Goal: Information Seeking & Learning: Learn about a topic

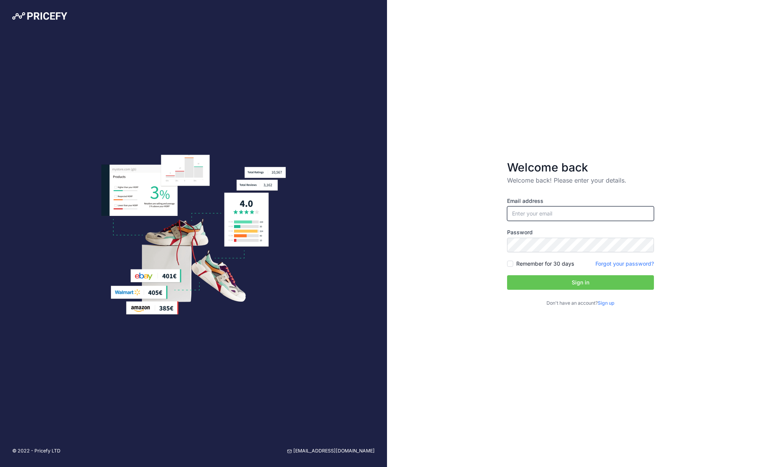
type input "[EMAIL_ADDRESS][DOMAIN_NAME]"
click at [558, 279] on button "Sign in" at bounding box center [580, 282] width 147 height 15
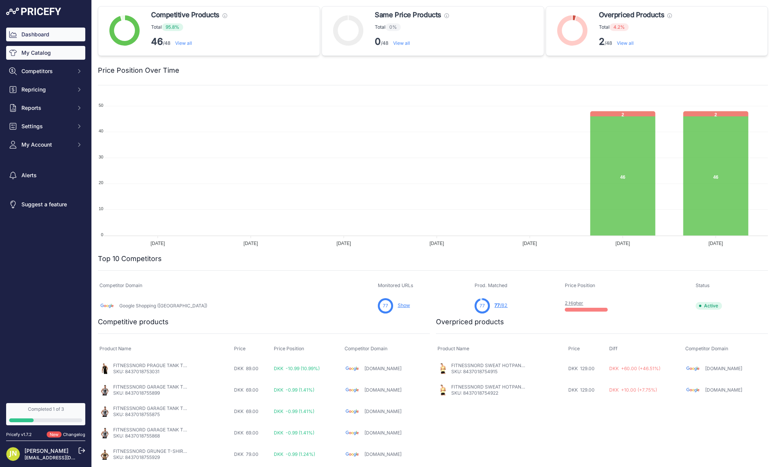
click at [51, 55] on link "My Catalog" at bounding box center [45, 53] width 79 height 14
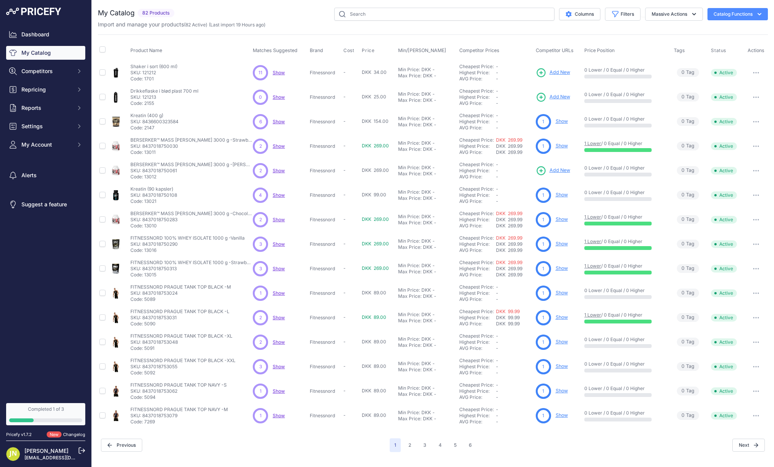
click at [561, 221] on link "Show" at bounding box center [562, 219] width 12 height 6
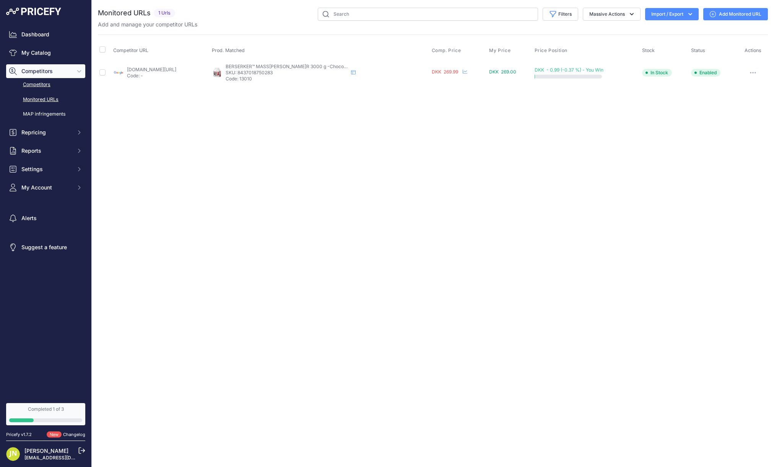
click at [44, 84] on link "Competitors" at bounding box center [45, 84] width 79 height 13
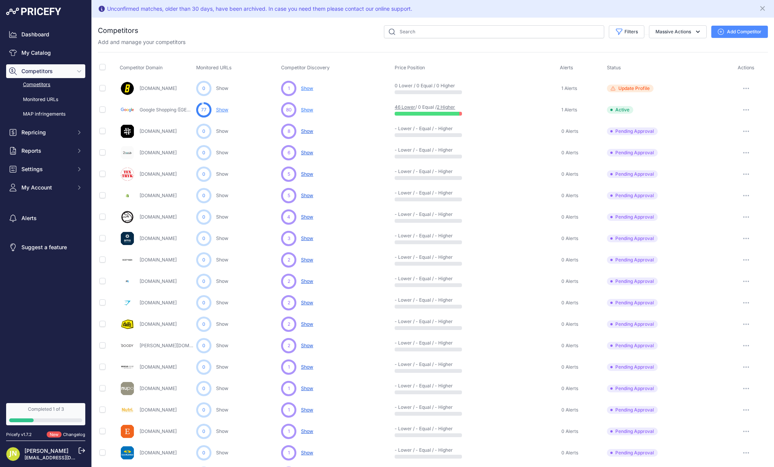
click at [224, 111] on link "Show" at bounding box center [222, 110] width 12 height 6
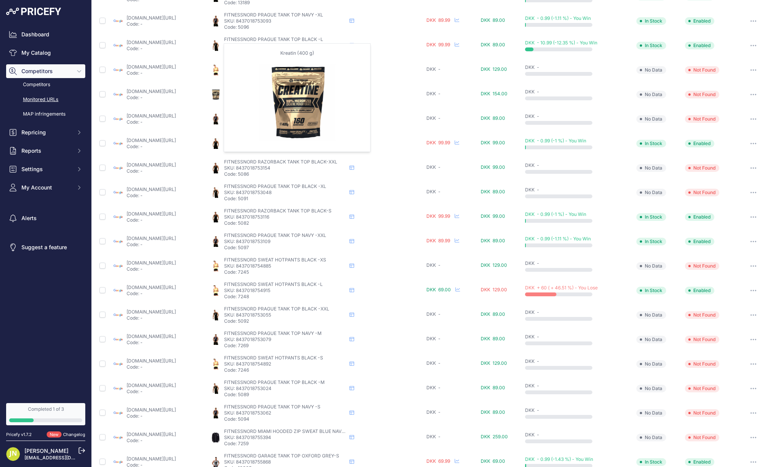
scroll to position [158, 0]
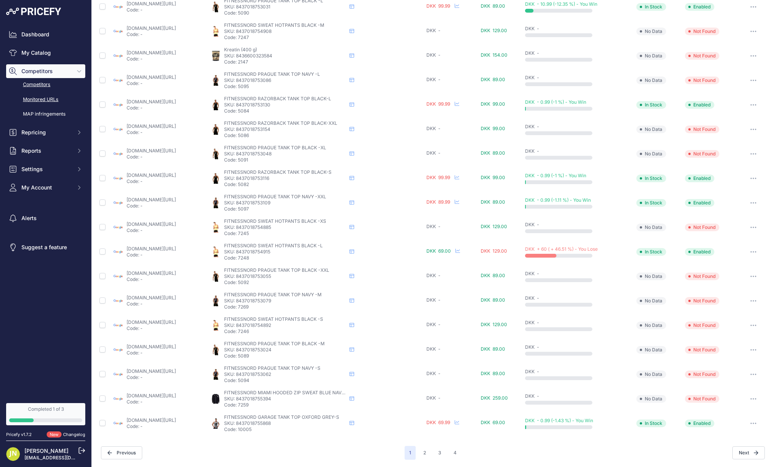
click at [40, 88] on link "Competitors" at bounding box center [45, 84] width 79 height 13
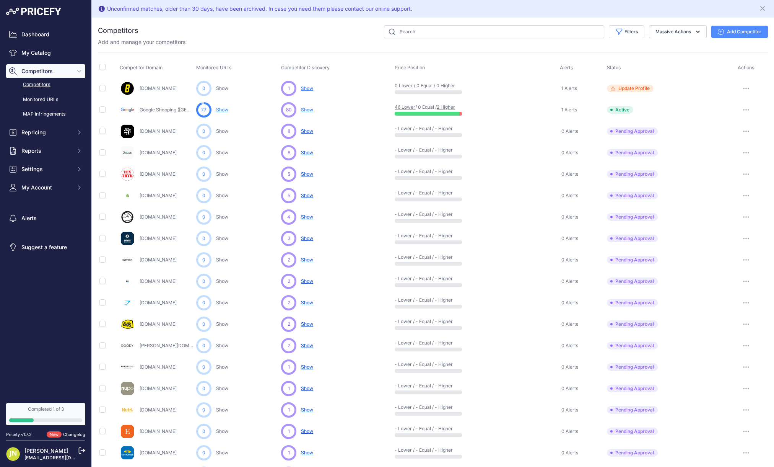
click at [743, 108] on button "button" at bounding box center [746, 109] width 15 height 11
click at [44, 48] on link "My Catalog" at bounding box center [45, 53] width 79 height 14
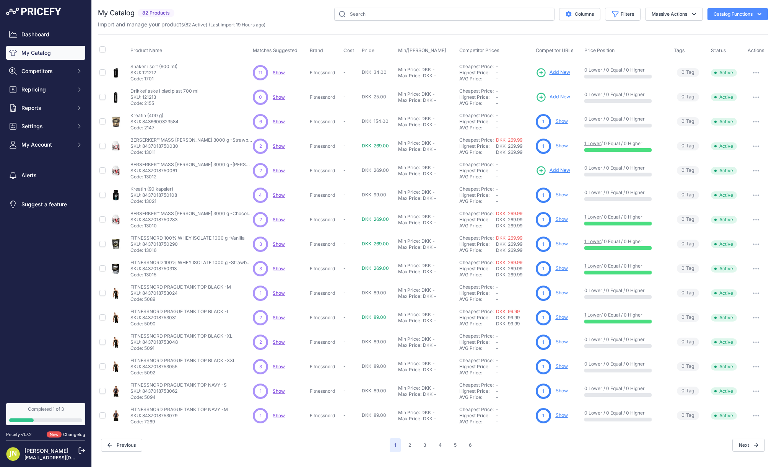
click at [563, 122] on link "Show" at bounding box center [562, 121] width 12 height 6
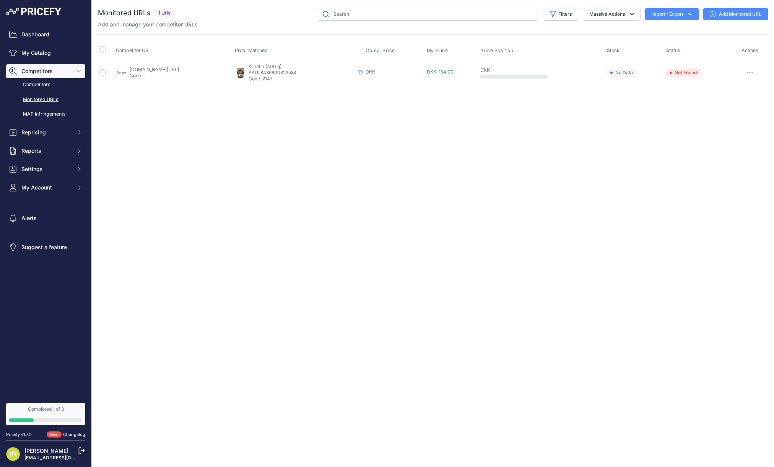
click at [753, 71] on button "button" at bounding box center [749, 72] width 15 height 11
click at [710, 146] on button "Add Variant Extraction Options" at bounding box center [727, 150] width 78 height 12
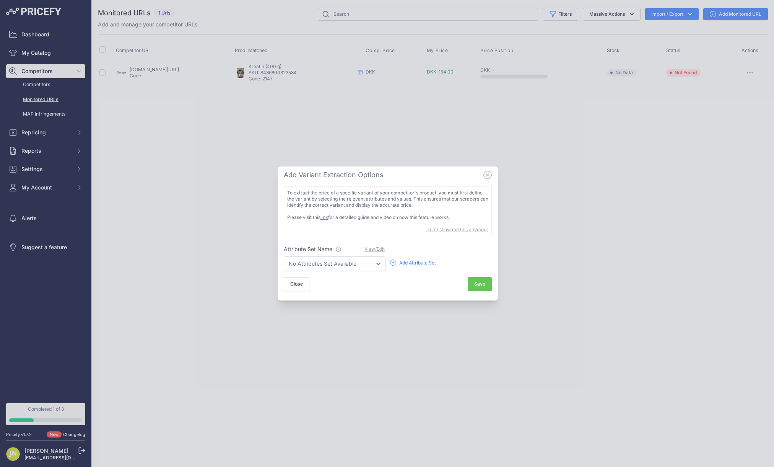
click at [400, 260] on div "Add Attribute Set" at bounding box center [417, 263] width 37 height 6
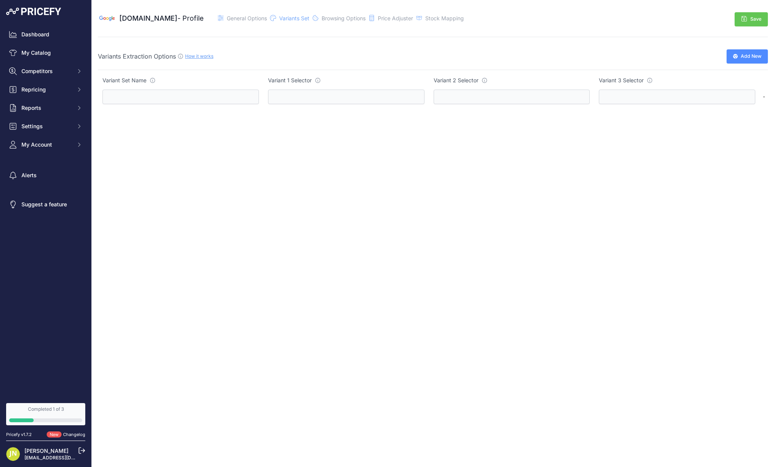
click at [208, 60] on div "Variants Extraction Options How it works" at bounding box center [265, 56] width 335 height 9
click at [208, 59] on div "How it works" at bounding box center [199, 56] width 28 height 7
click at [208, 58] on link "How it works" at bounding box center [199, 56] width 28 height 6
click at [378, 19] on span "Price Adjuster" at bounding box center [395, 18] width 35 height 7
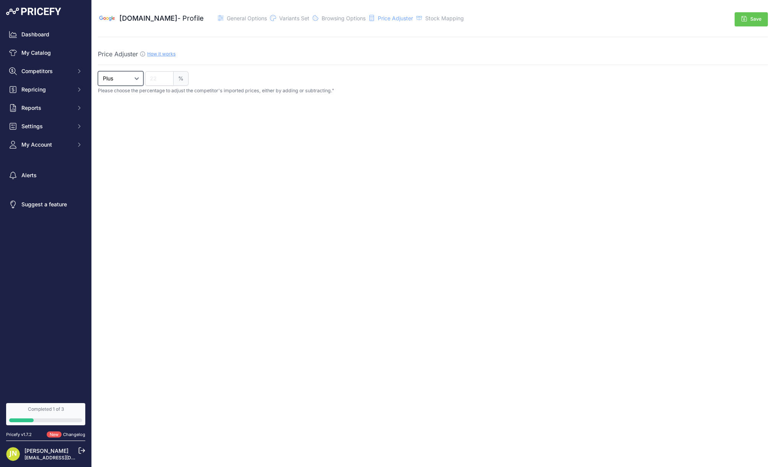
click at [133, 78] on select "Plus Minus" at bounding box center [121, 78] width 46 height 15
click at [162, 55] on link "How it works" at bounding box center [161, 54] width 28 height 6
click at [425, 15] on span "Stock Mapping" at bounding box center [444, 18] width 39 height 7
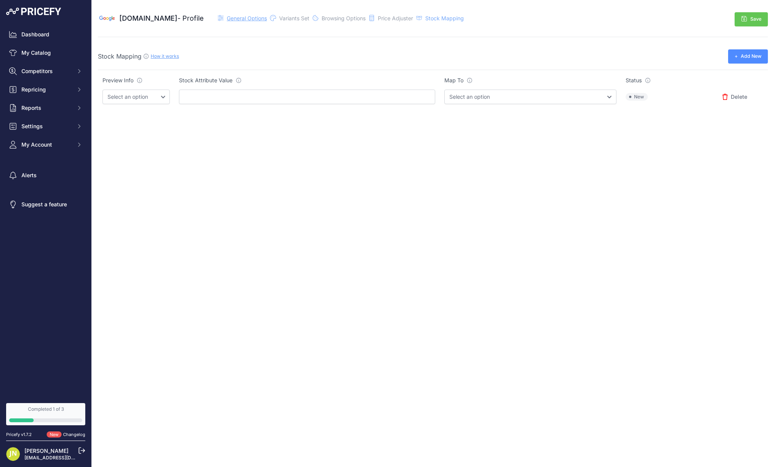
click at [241, 17] on span "General Options" at bounding box center [247, 18] width 40 height 7
